Goal: Task Accomplishment & Management: Manage account settings

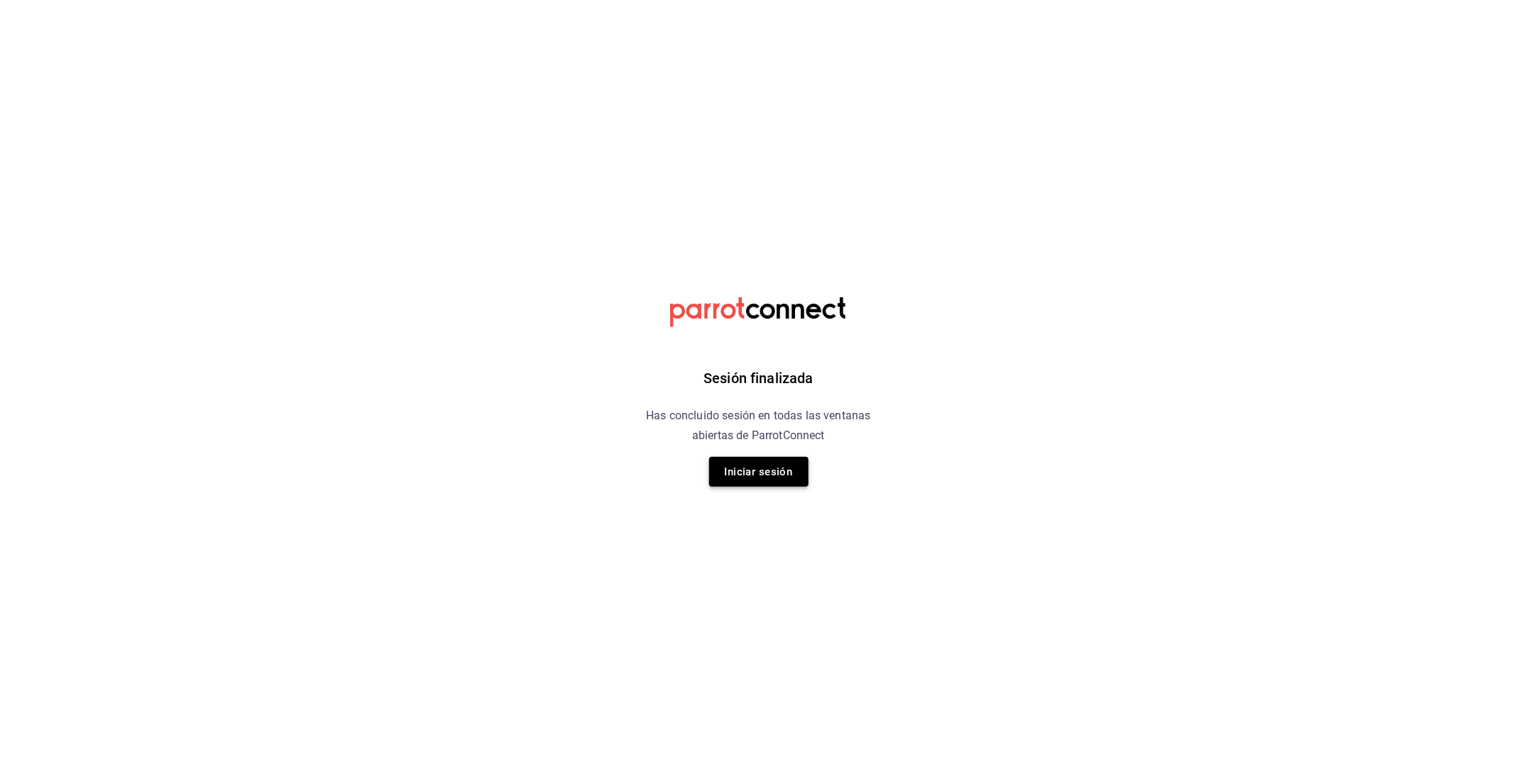
click at [772, 463] on button "Iniciar sesión" at bounding box center [759, 472] width 100 height 29
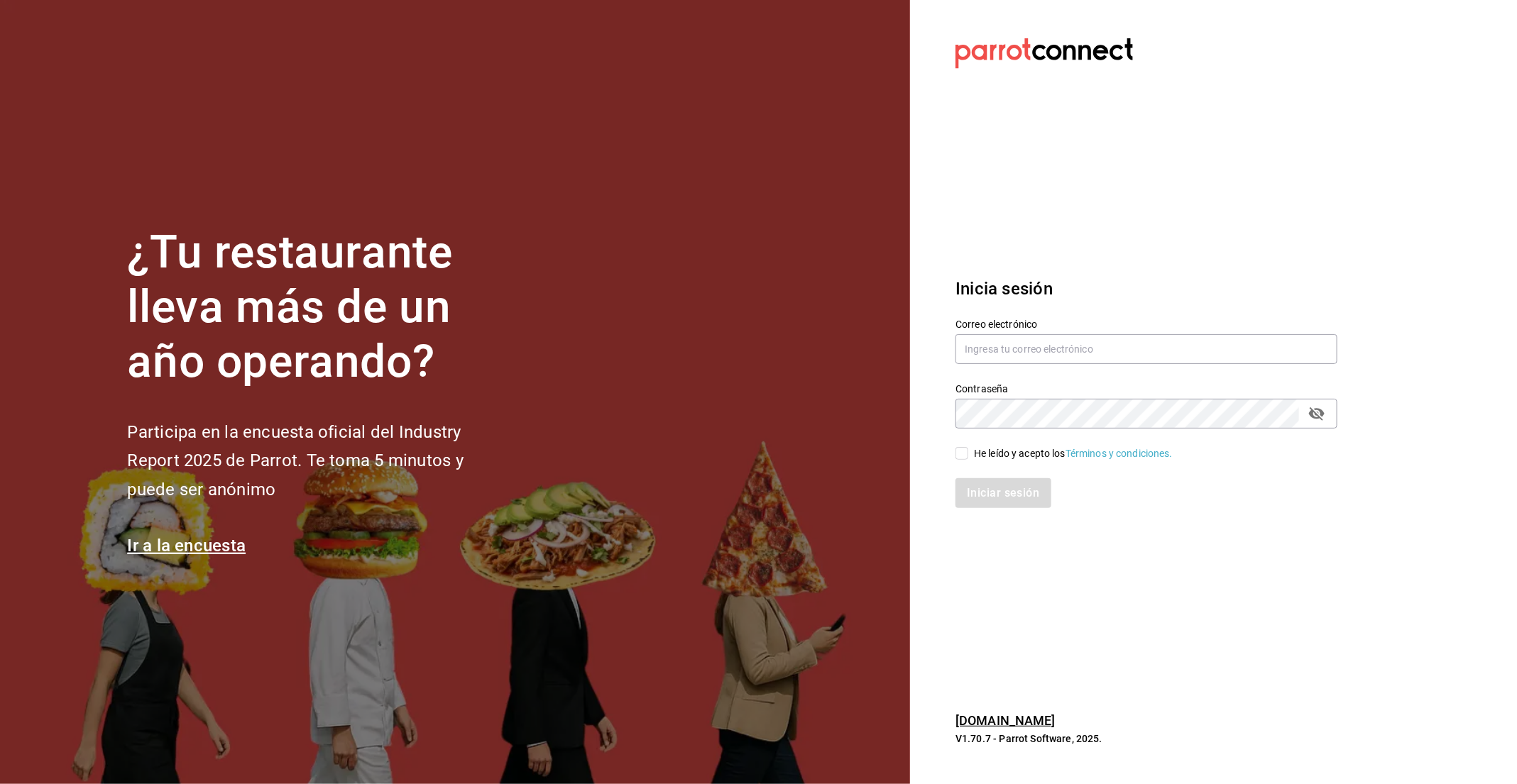
click at [1010, 327] on label "Correo electrónico" at bounding box center [1146, 325] width 382 height 10
click at [994, 343] on input "text" at bounding box center [1146, 349] width 382 height 29
type input "[PERSON_NAME][EMAIL_ADDRESS][DOMAIN_NAME]"
click at [997, 459] on div "He leído y acepto los Términos y condiciones." at bounding box center [1073, 454] width 199 height 15
click at [968, 459] on input "He leído y acepto los Términos y condiciones." at bounding box center [962, 454] width 13 height 13
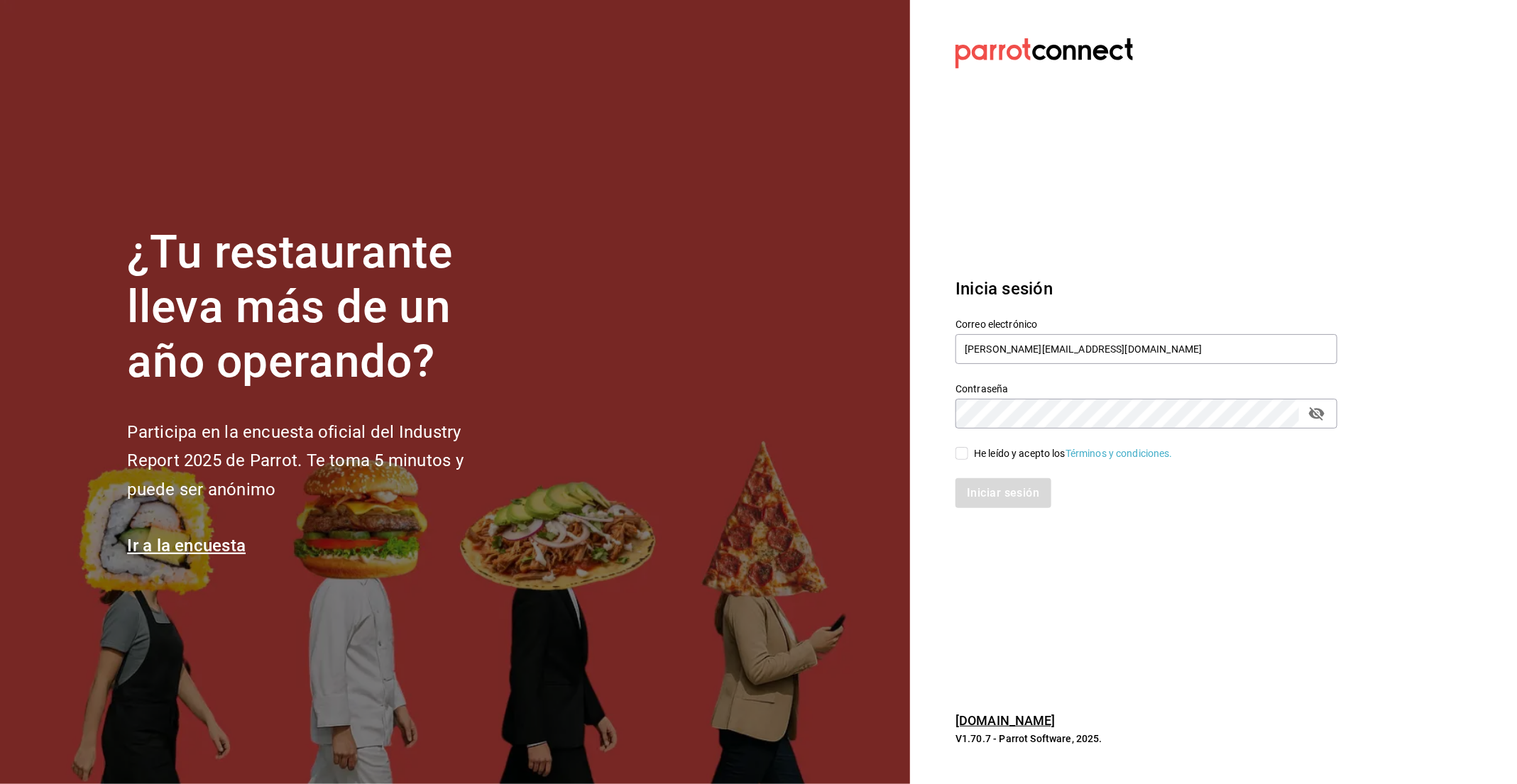
checkbox input "true"
click at [1016, 483] on button "Iniciar sesión" at bounding box center [1003, 493] width 96 height 29
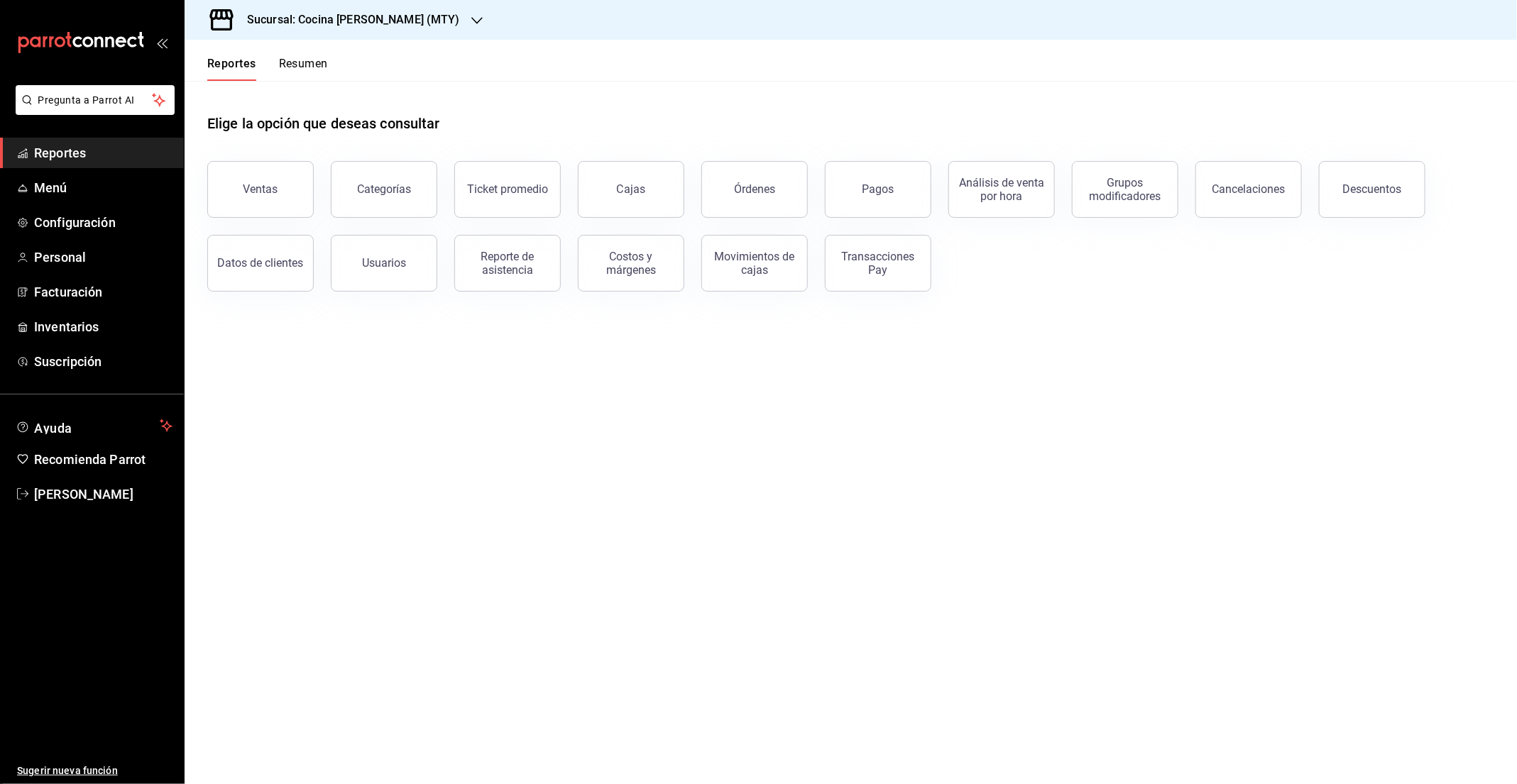
click at [300, 69] on button "Resumen" at bounding box center [303, 69] width 49 height 25
